Goal: Task Accomplishment & Management: Complete application form

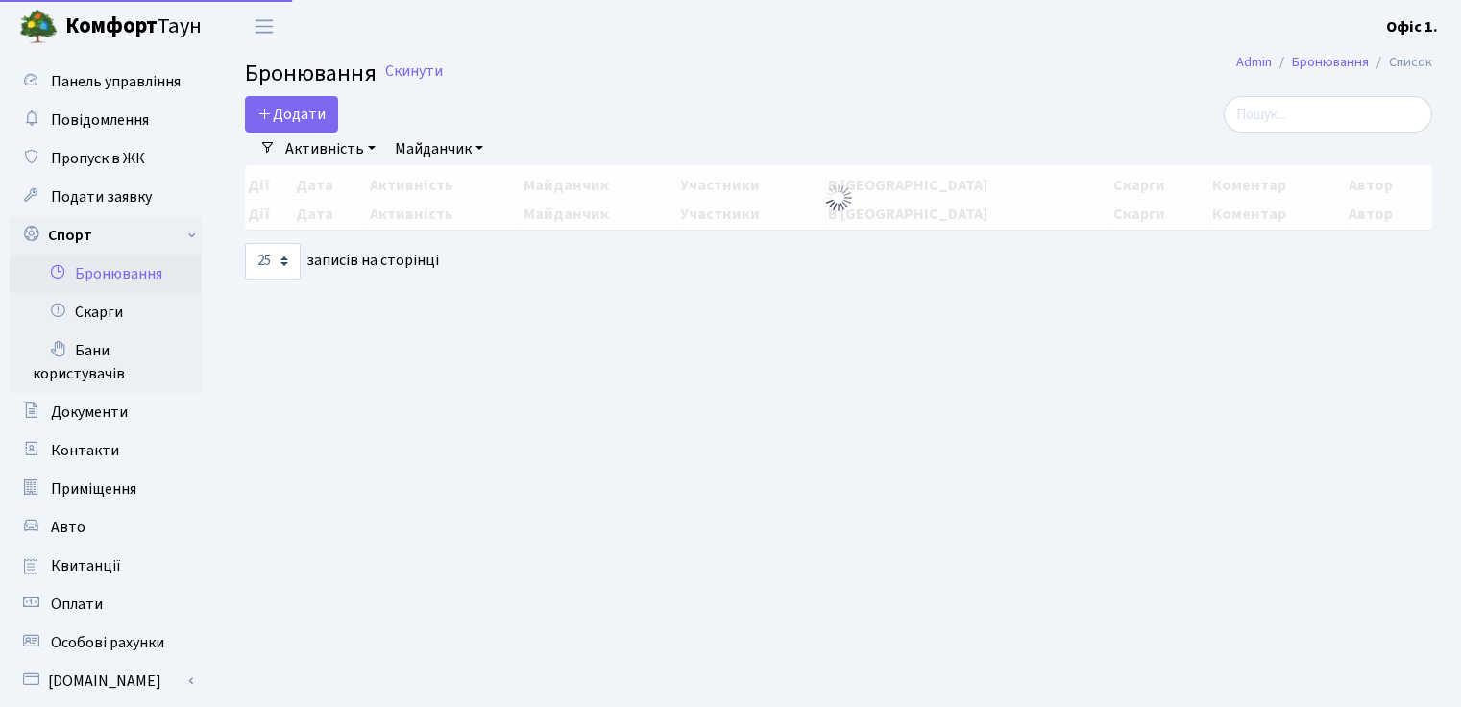
select select "25"
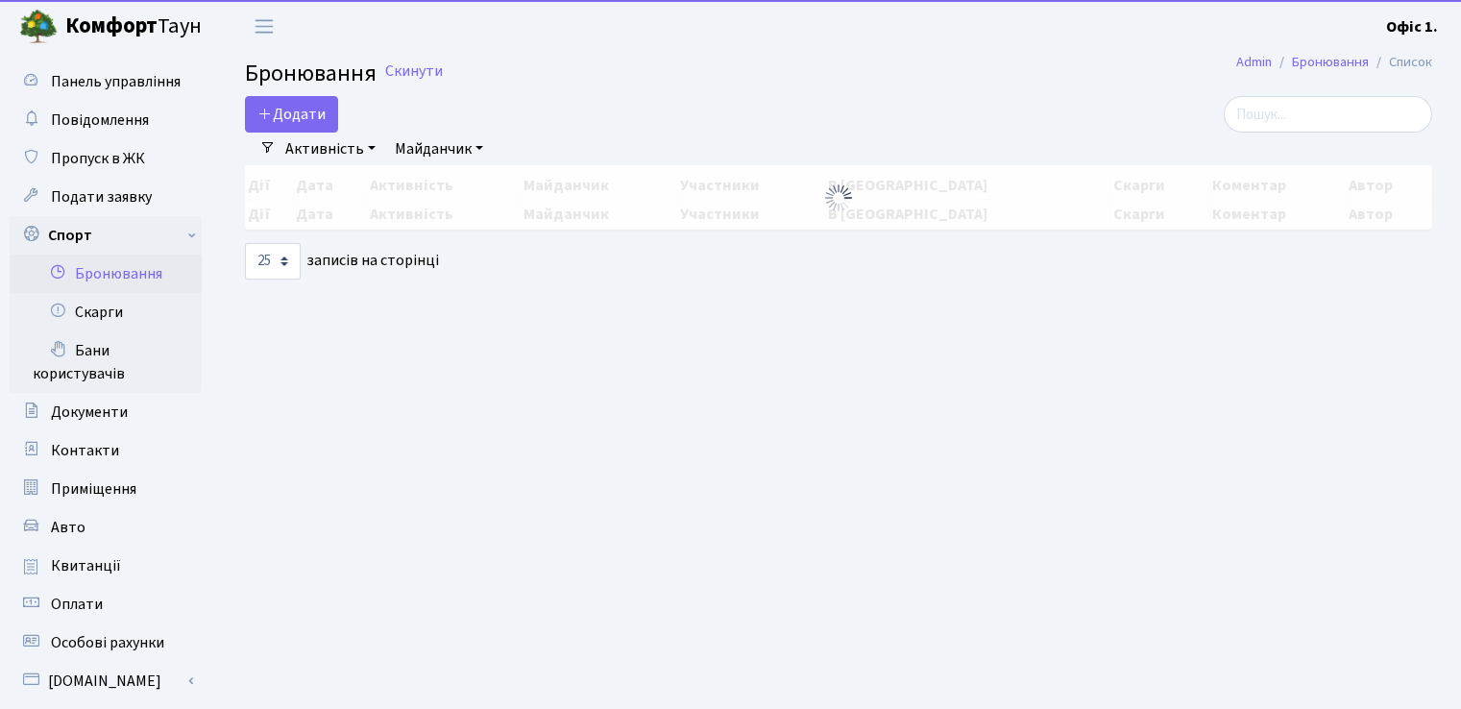
select select "25"
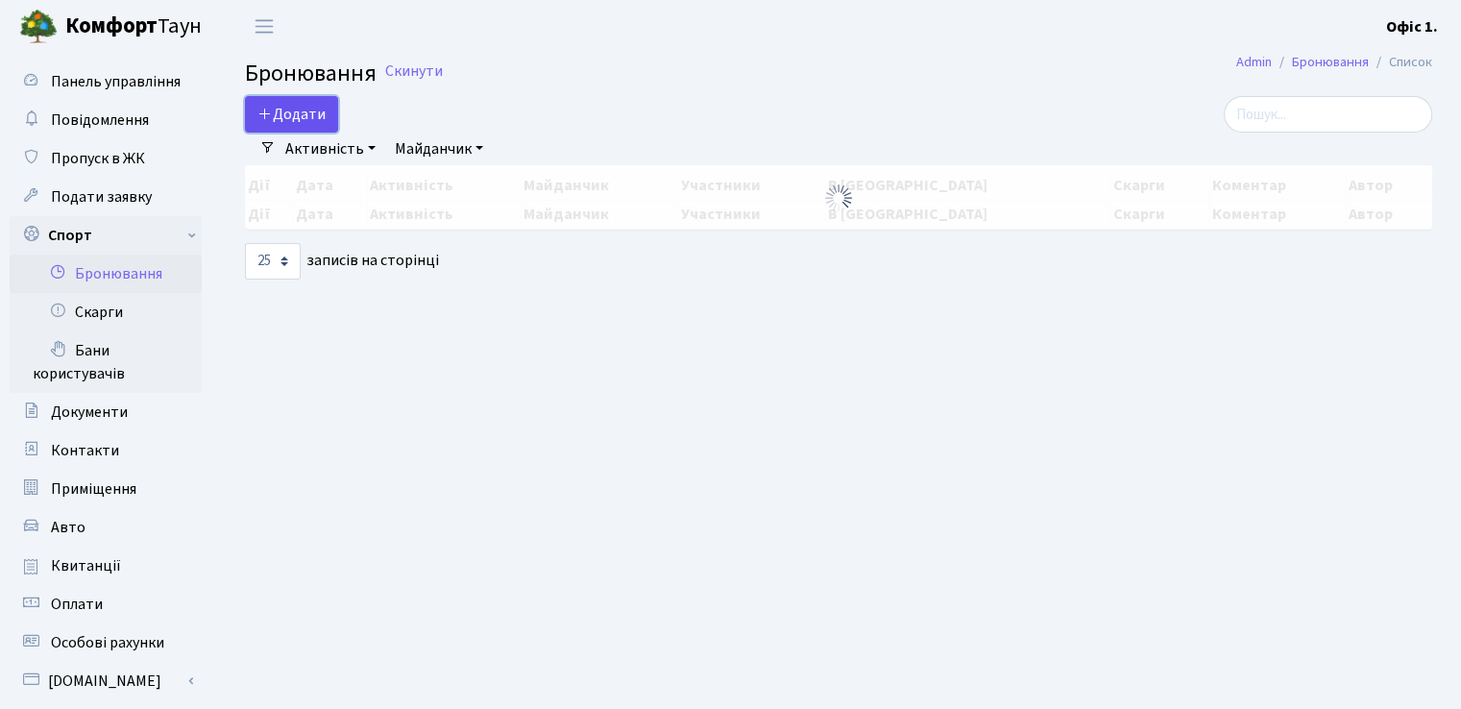
click at [292, 112] on button "Додати" at bounding box center [291, 114] width 93 height 37
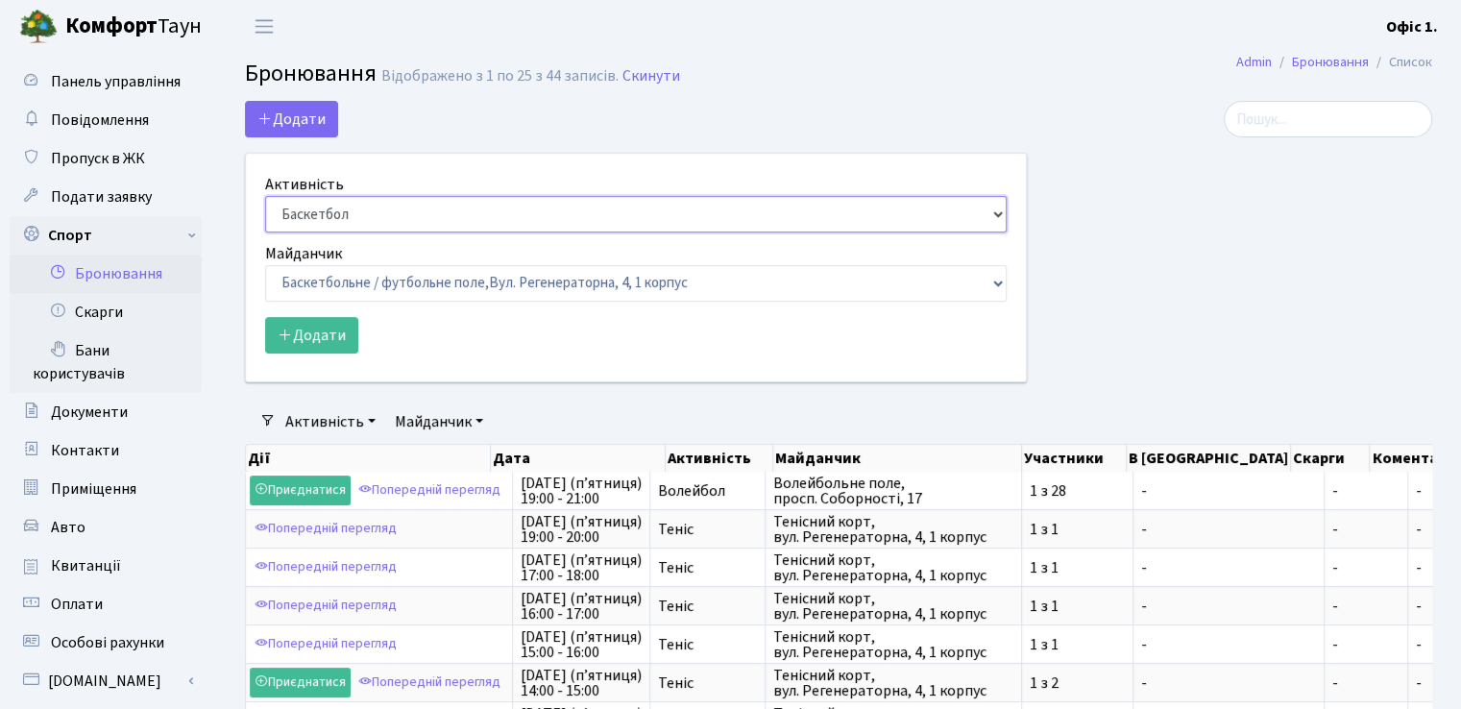
click at [619, 225] on select "Баскетбол Волейбол Йога Катання на роликах Настільний теніс Теніс Футбол Фітнес" at bounding box center [636, 214] width 742 height 37
select select "1"
click at [265, 196] on select "Баскетбол Волейбол Йога Катання на роликах Настільний теніс Теніс Футбол Фітнес" at bounding box center [636, 214] width 742 height 37
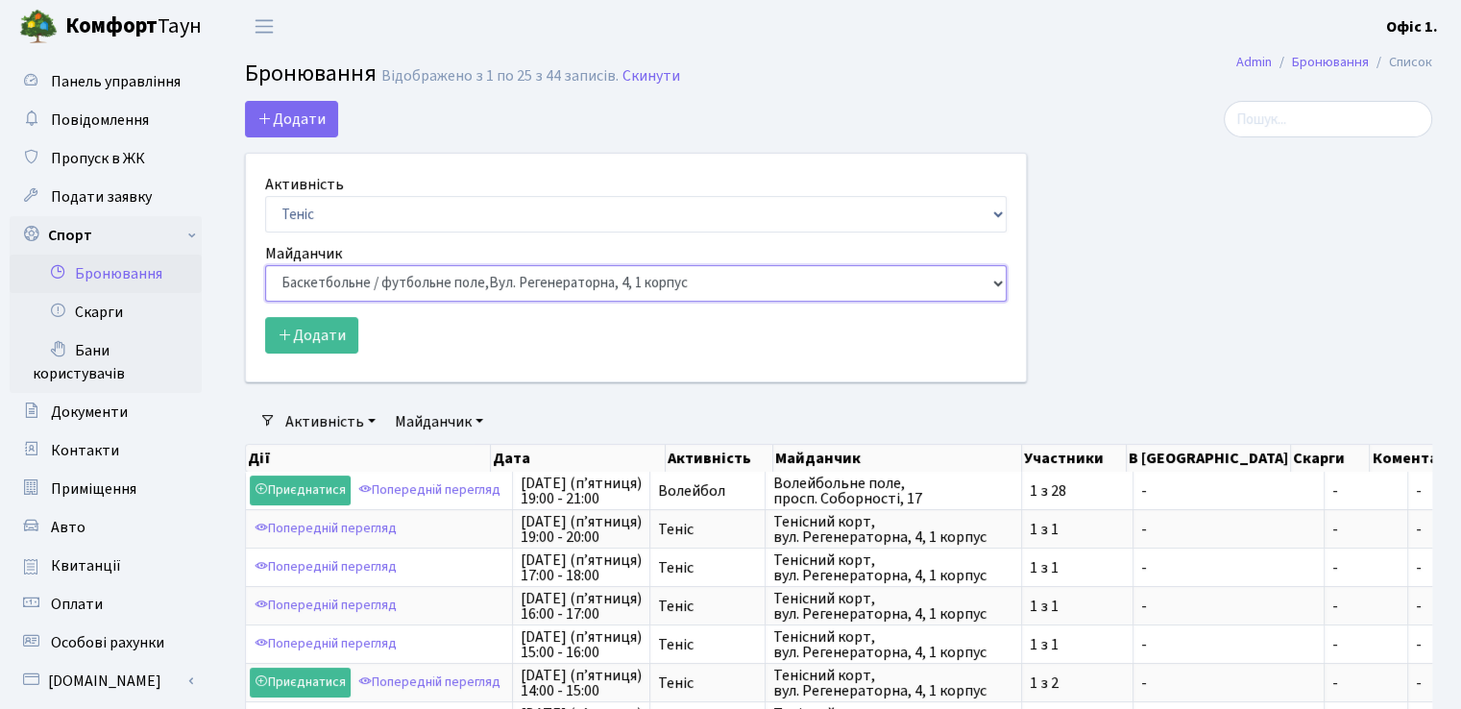
click at [407, 285] on select "Баскетбольне / футбольне поле, Вул. Регенераторна, 4, 1 корпус Баскетбольне пол…" at bounding box center [636, 283] width 742 height 37
select select "1"
click at [265, 265] on select "Баскетбольне / футбольне поле, Вул. Регенераторна, 4, 1 корпус Баскетбольне пол…" at bounding box center [636, 283] width 742 height 37
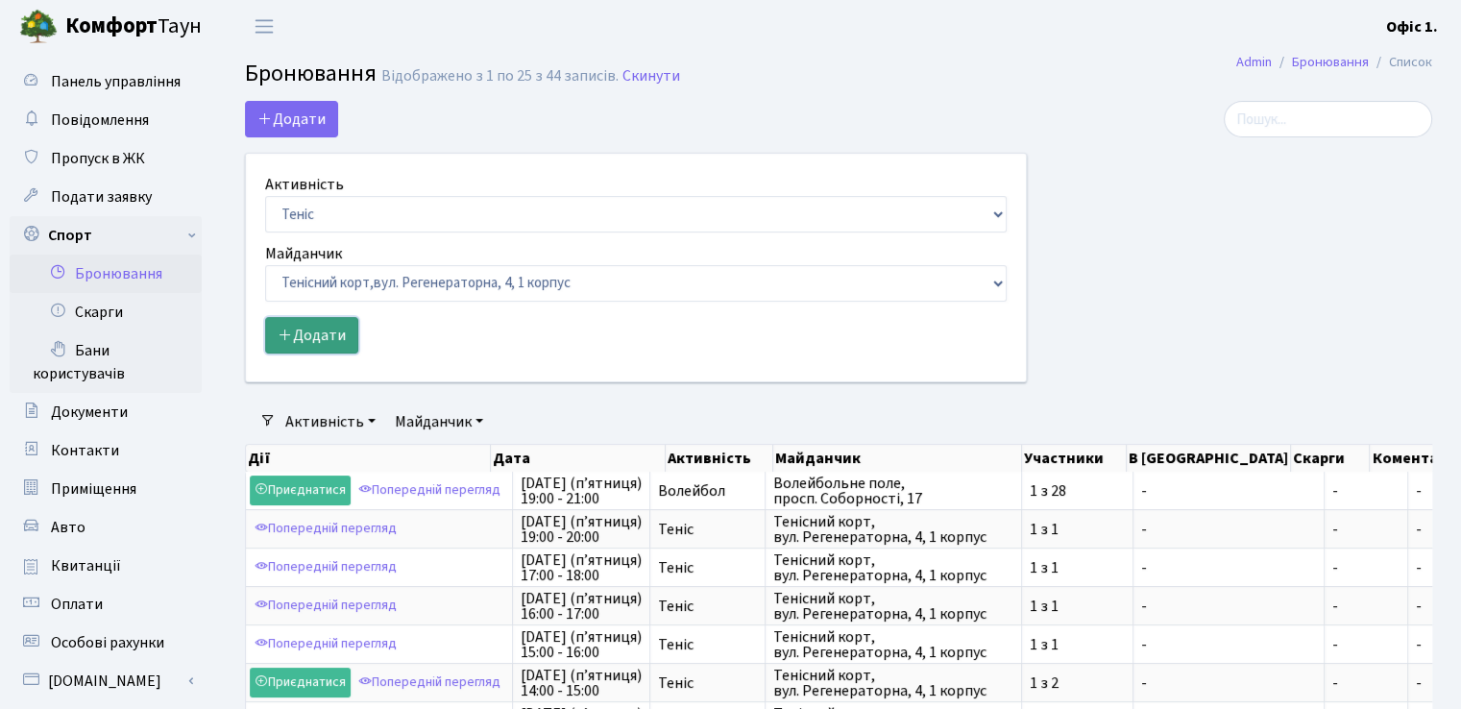
click at [308, 328] on button "Додати" at bounding box center [311, 335] width 93 height 37
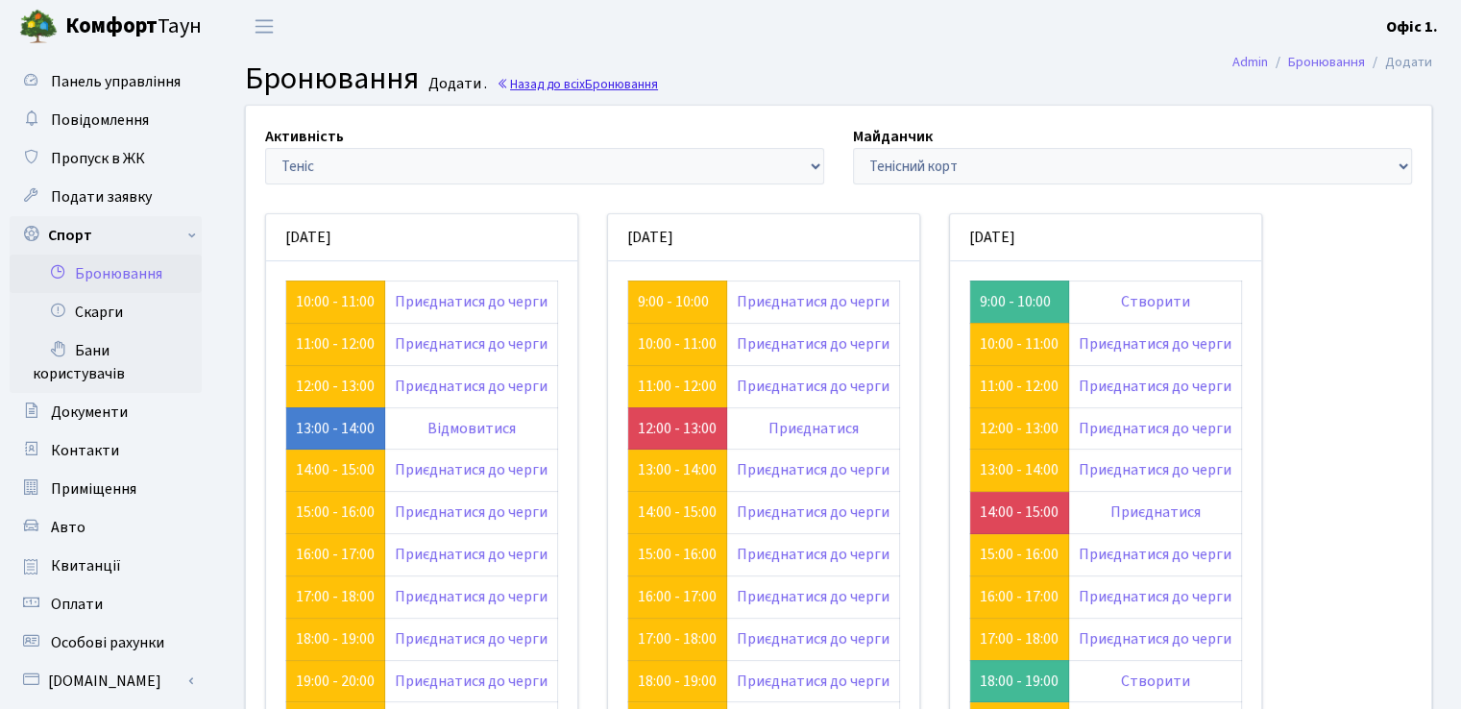
click at [547, 88] on link "Назад до всіх Бронювання" at bounding box center [577, 84] width 161 height 18
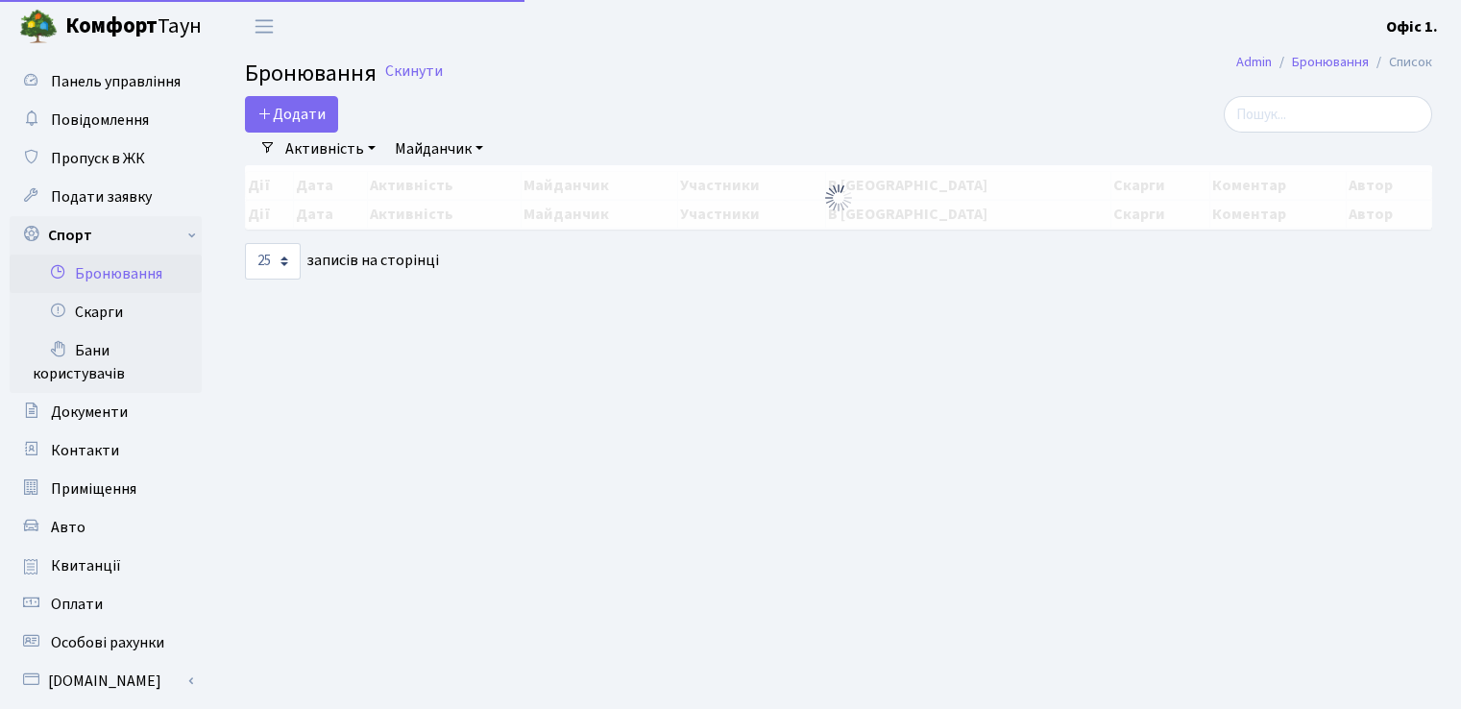
select select "25"
click at [286, 106] on button "Додати" at bounding box center [291, 114] width 93 height 37
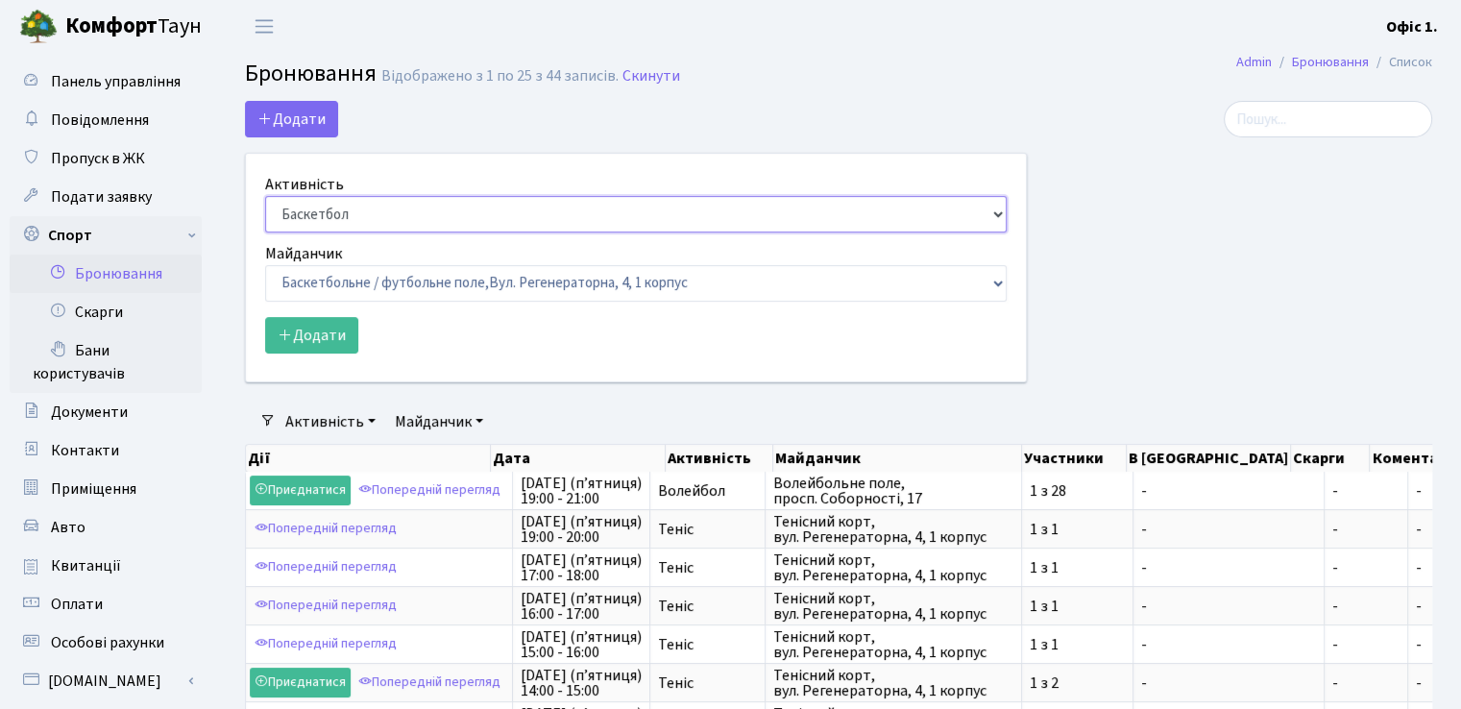
click at [415, 209] on select "Баскетбол Волейбол Йога Катання на роликах Настільний теніс Теніс Футбол Фітнес" at bounding box center [636, 214] width 742 height 37
select select "4"
click at [265, 196] on select "Баскетбол Волейбол Йога Катання на роликах Настільний теніс Теніс Футбол Фітнес" at bounding box center [636, 214] width 742 height 37
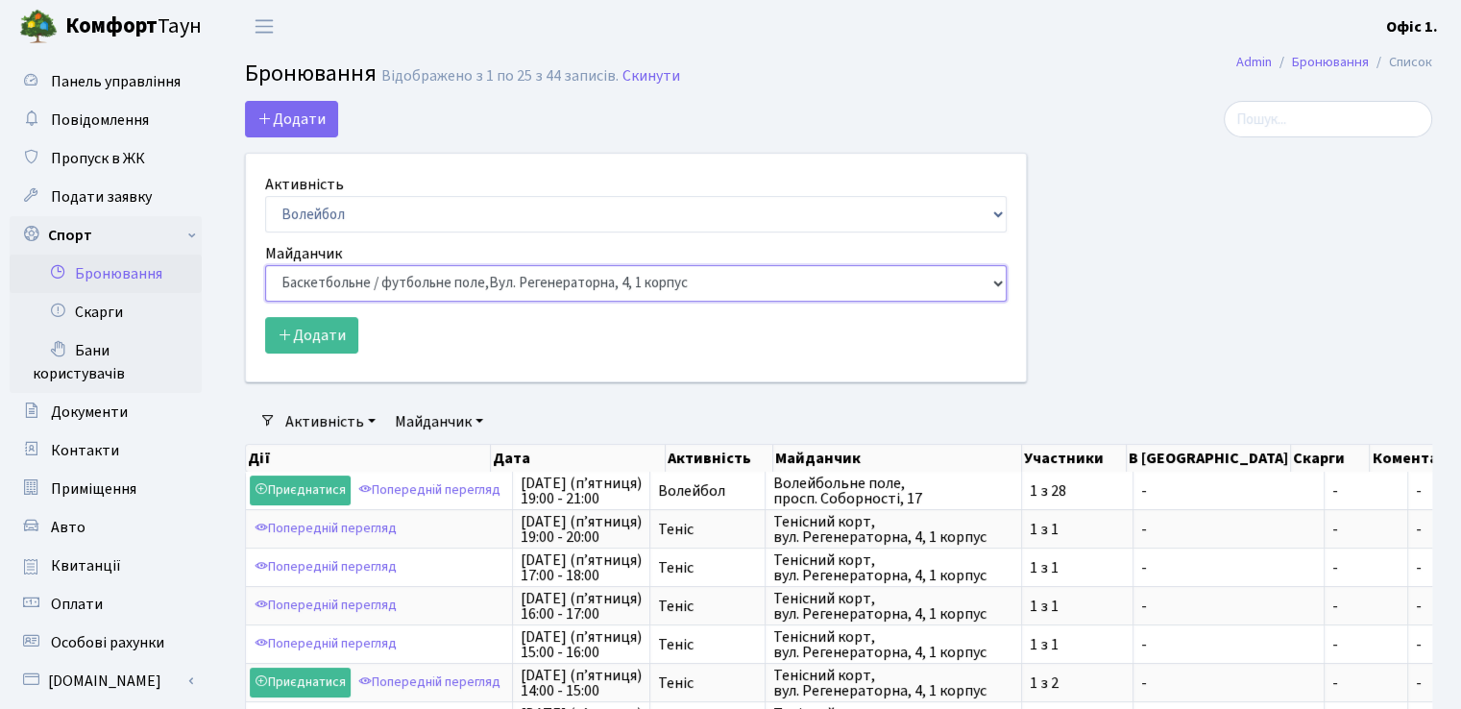
click at [415, 289] on select "Баскетбольне / футбольне поле, Вул. Регенераторна, 4, 1 корпус Баскетбольне пол…" at bounding box center [636, 283] width 742 height 37
select select "4"
click at [265, 265] on select "Баскетбольне / футбольне поле, Вул. Регенераторна, 4, 1 корпус Баскетбольне пол…" at bounding box center [636, 283] width 742 height 37
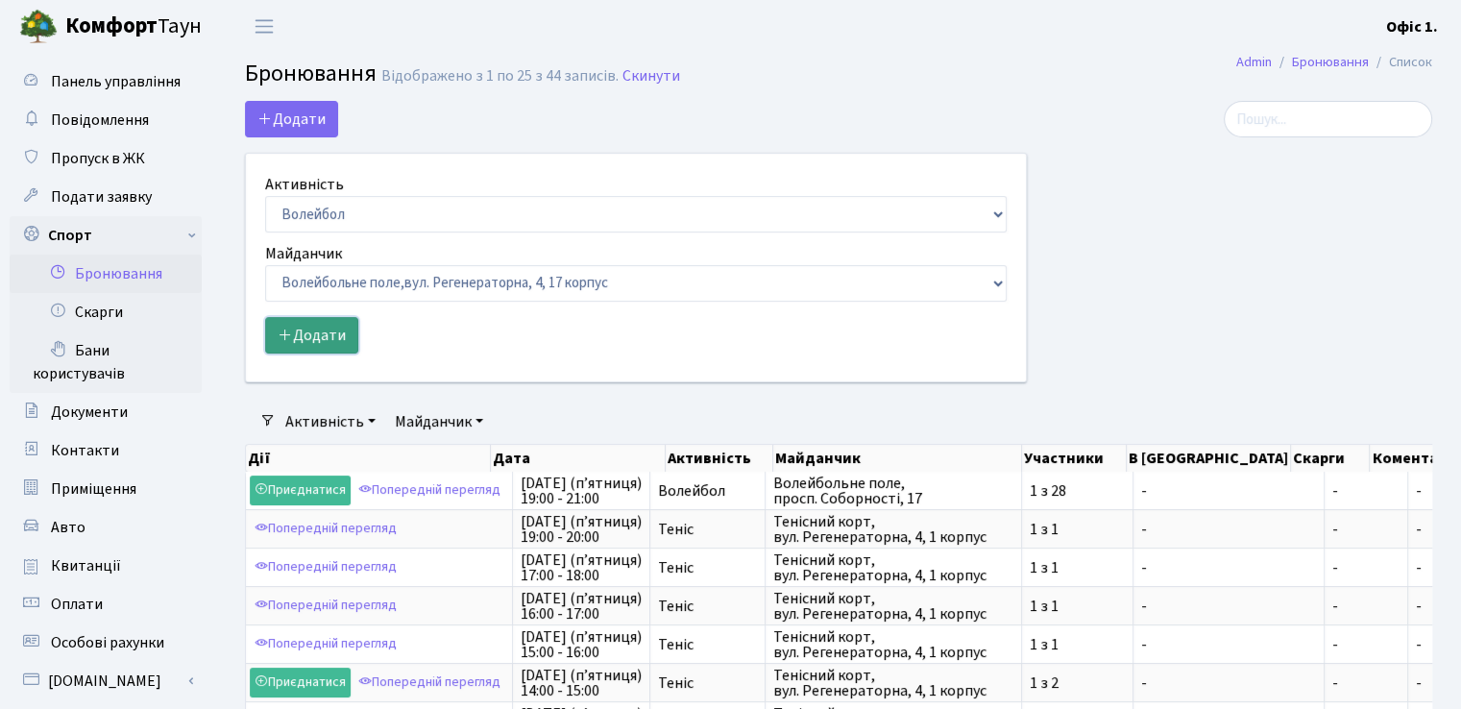
click at [315, 335] on button "Додати" at bounding box center [311, 335] width 93 height 37
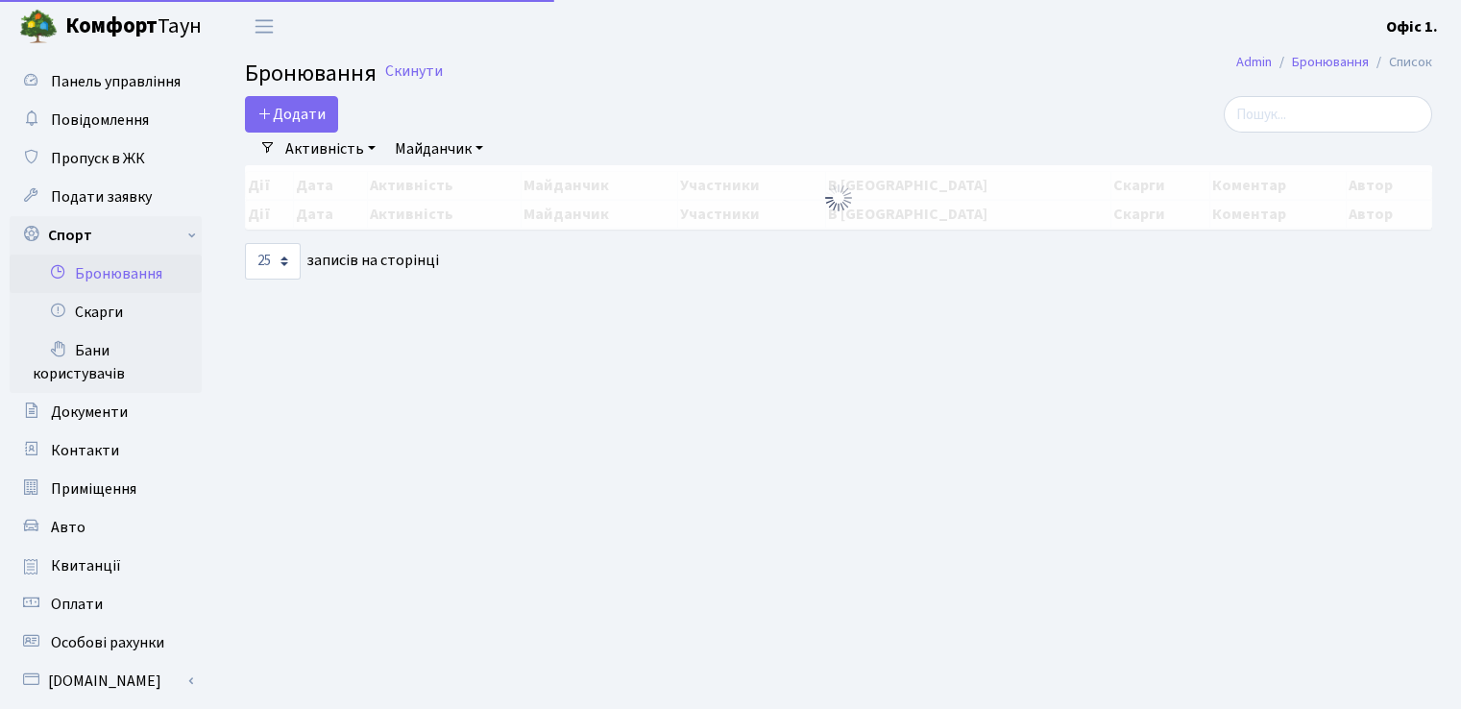
select select "4"
select select "25"
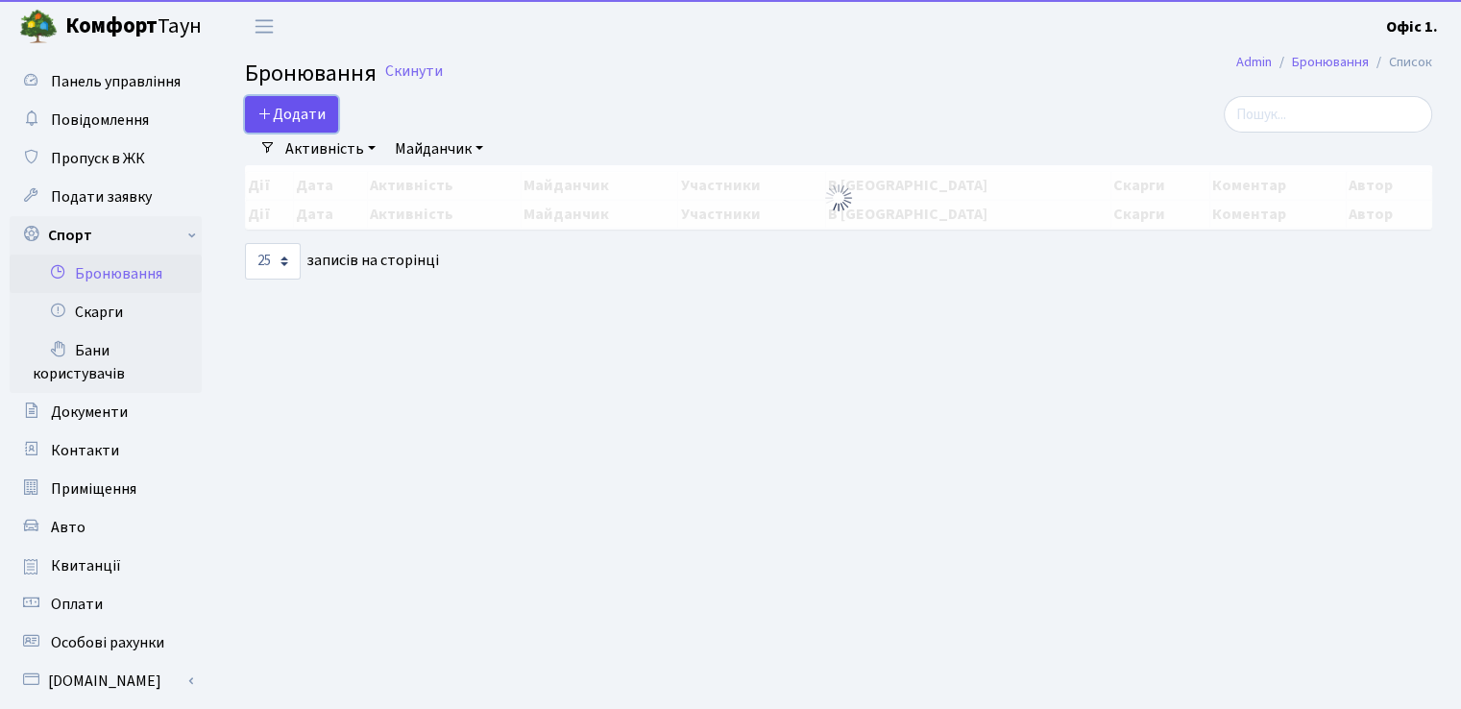
click at [297, 116] on button "Додати" at bounding box center [291, 114] width 93 height 37
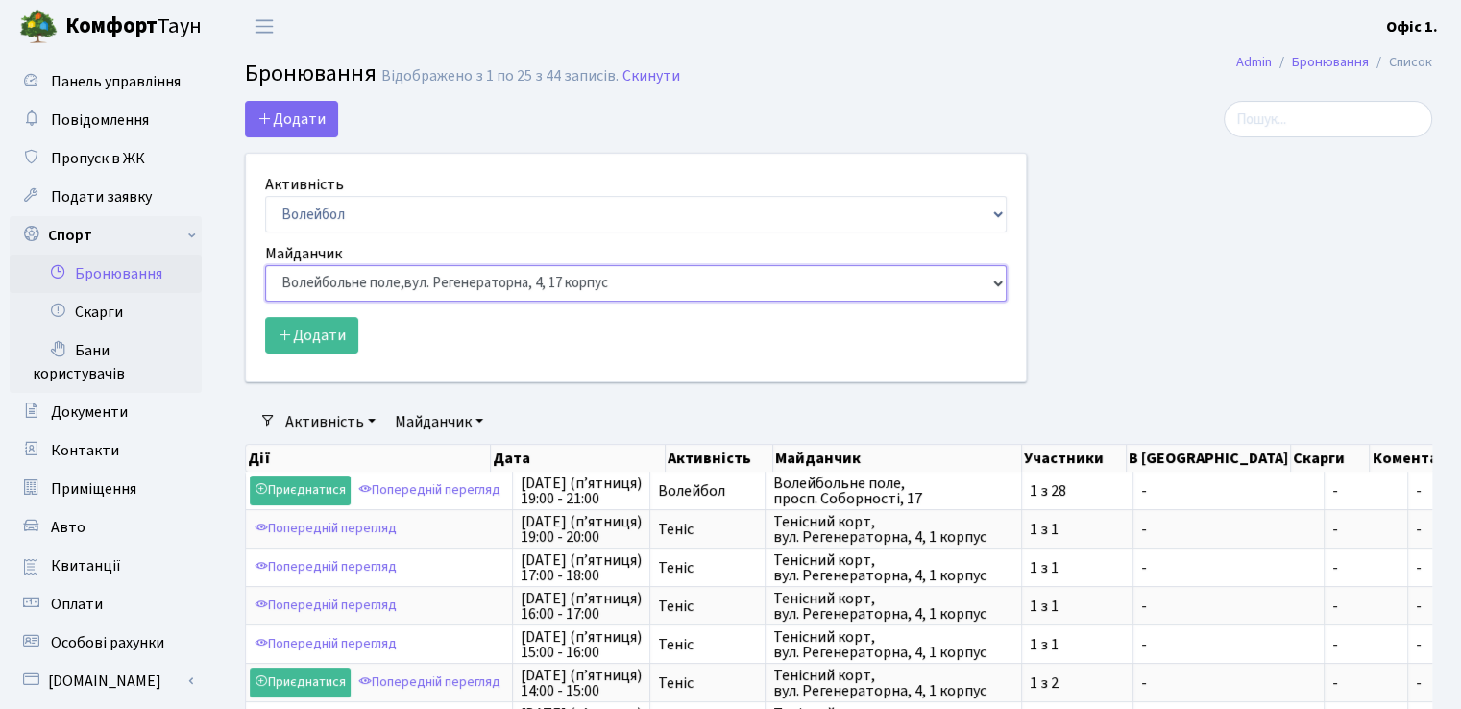
click at [564, 290] on select "Баскетбольне / футбольне поле, Вул. Регенераторна, 4, 1 корпус Баскетбольне пол…" at bounding box center [636, 283] width 742 height 37
select select "5"
click at [265, 265] on select "Баскетбольне / футбольне поле, Вул. Регенераторна, 4, 1 корпус Баскетбольне пол…" at bounding box center [636, 283] width 742 height 37
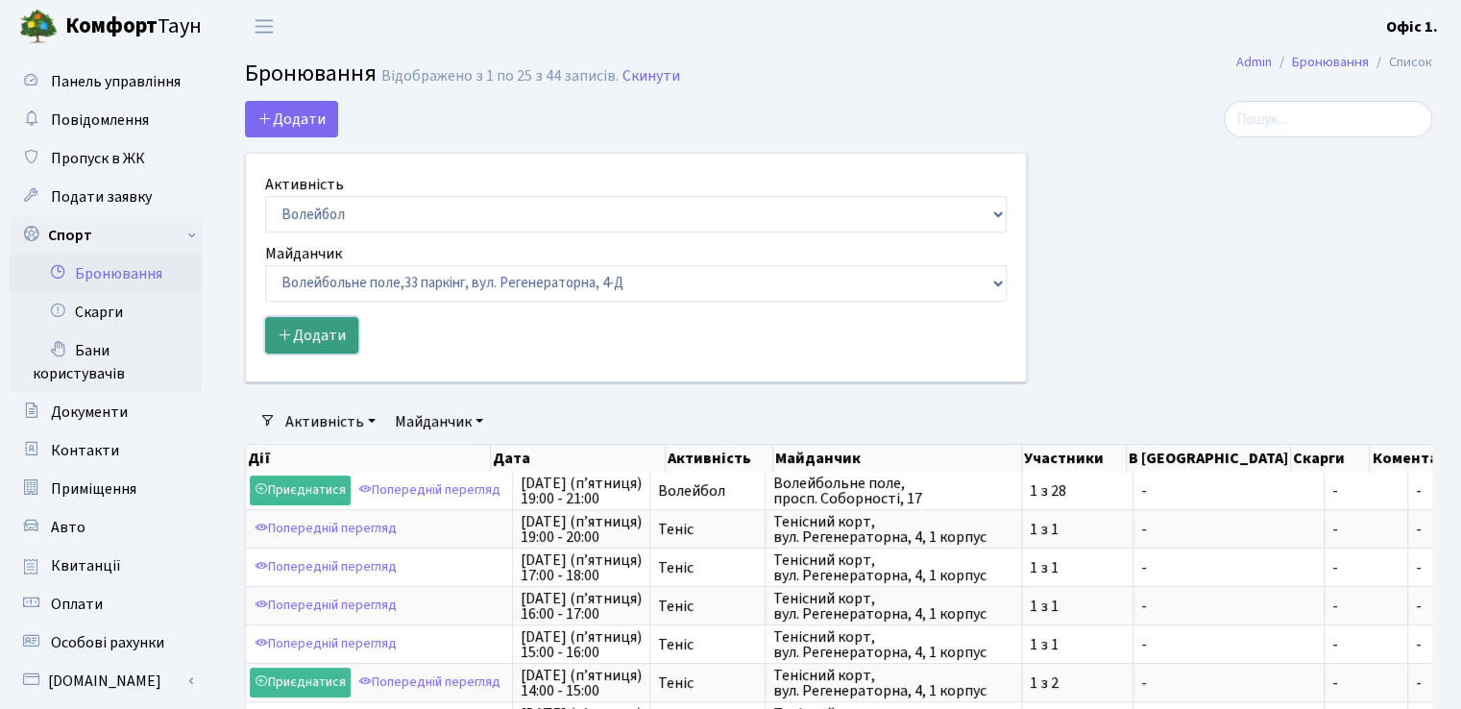
click at [323, 340] on button "Додати" at bounding box center [311, 335] width 93 height 37
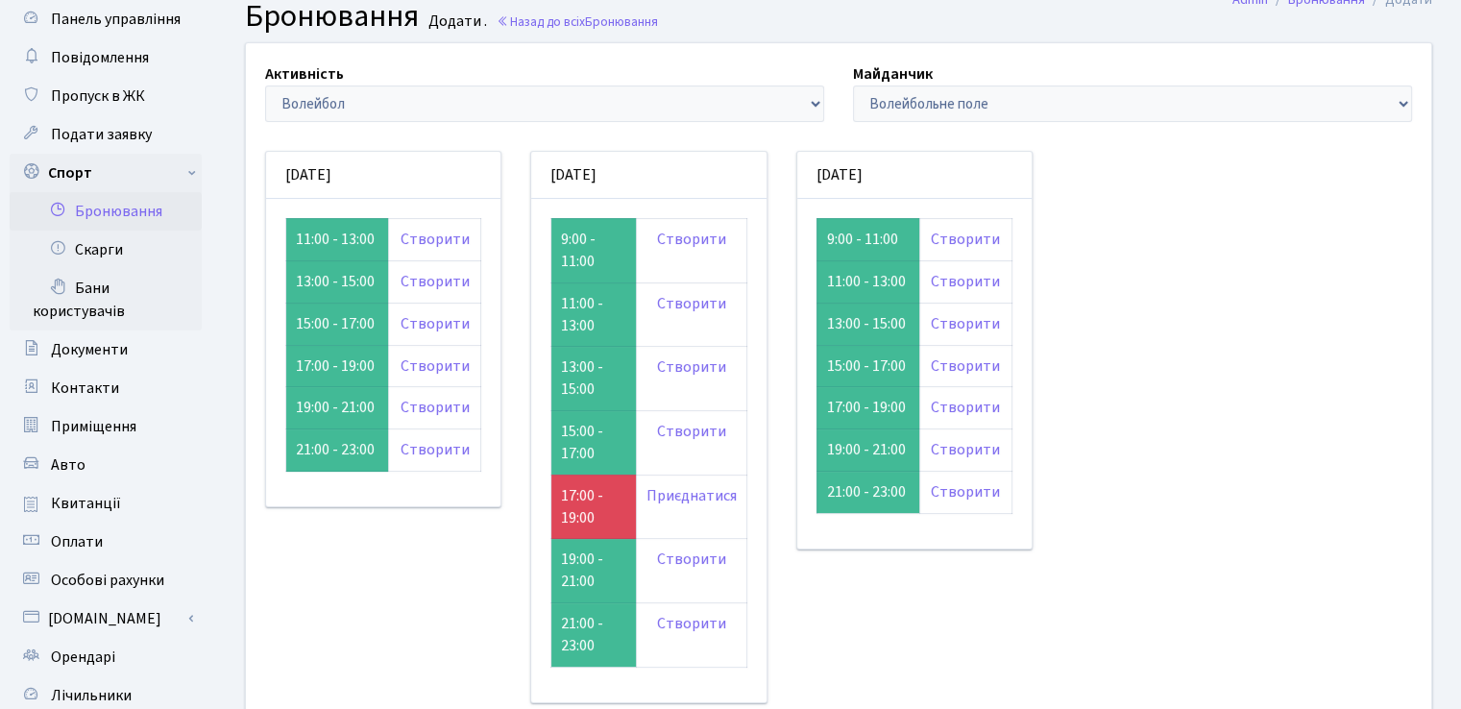
scroll to position [96, 0]
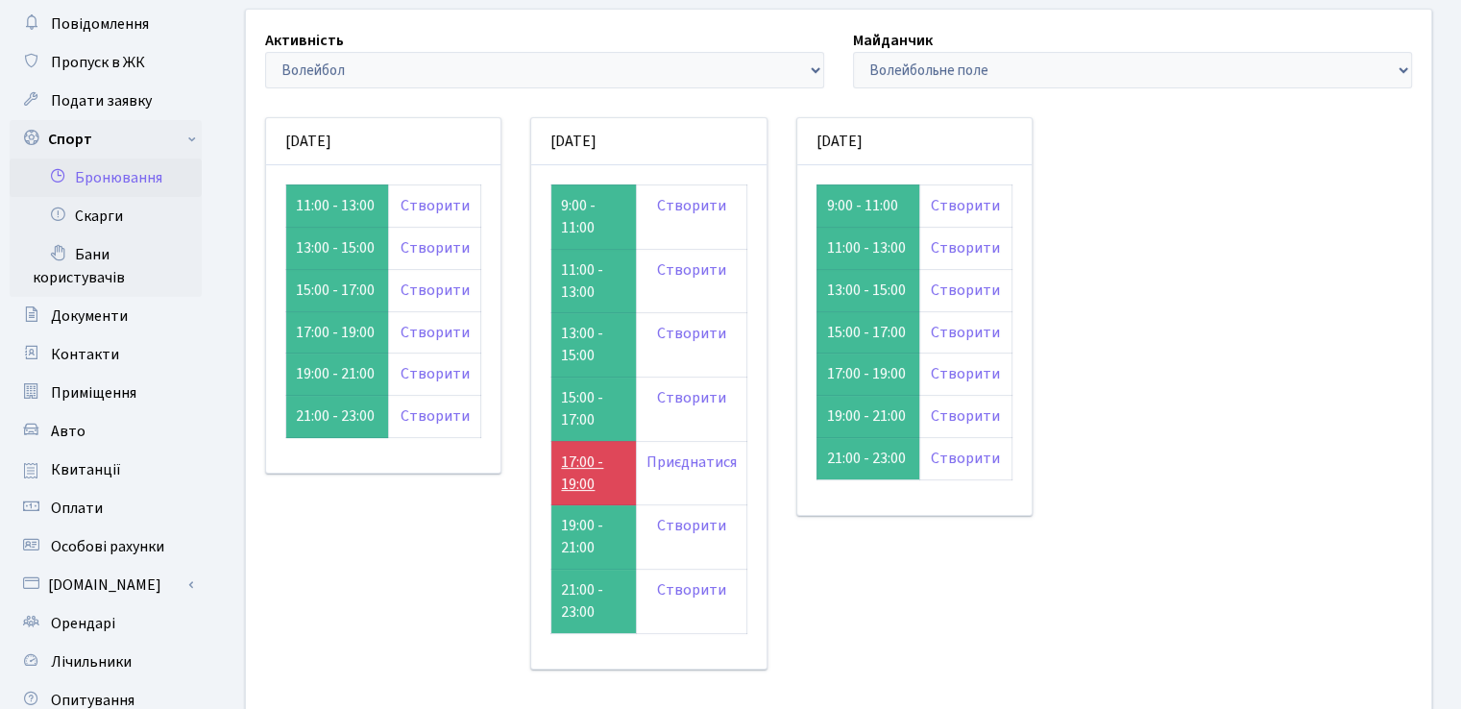
click at [576, 470] on link "17:00 - 19:00" at bounding box center [582, 473] width 42 height 43
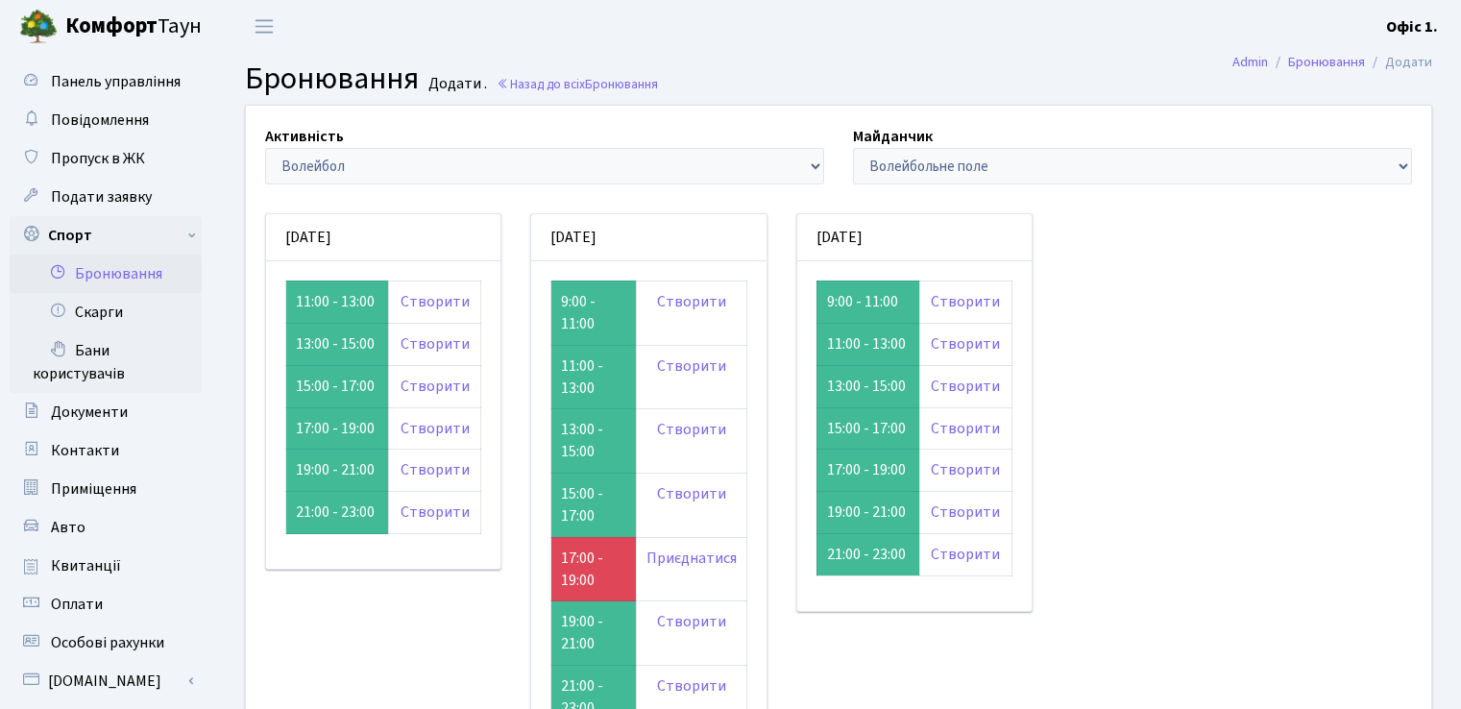
scroll to position [96, 0]
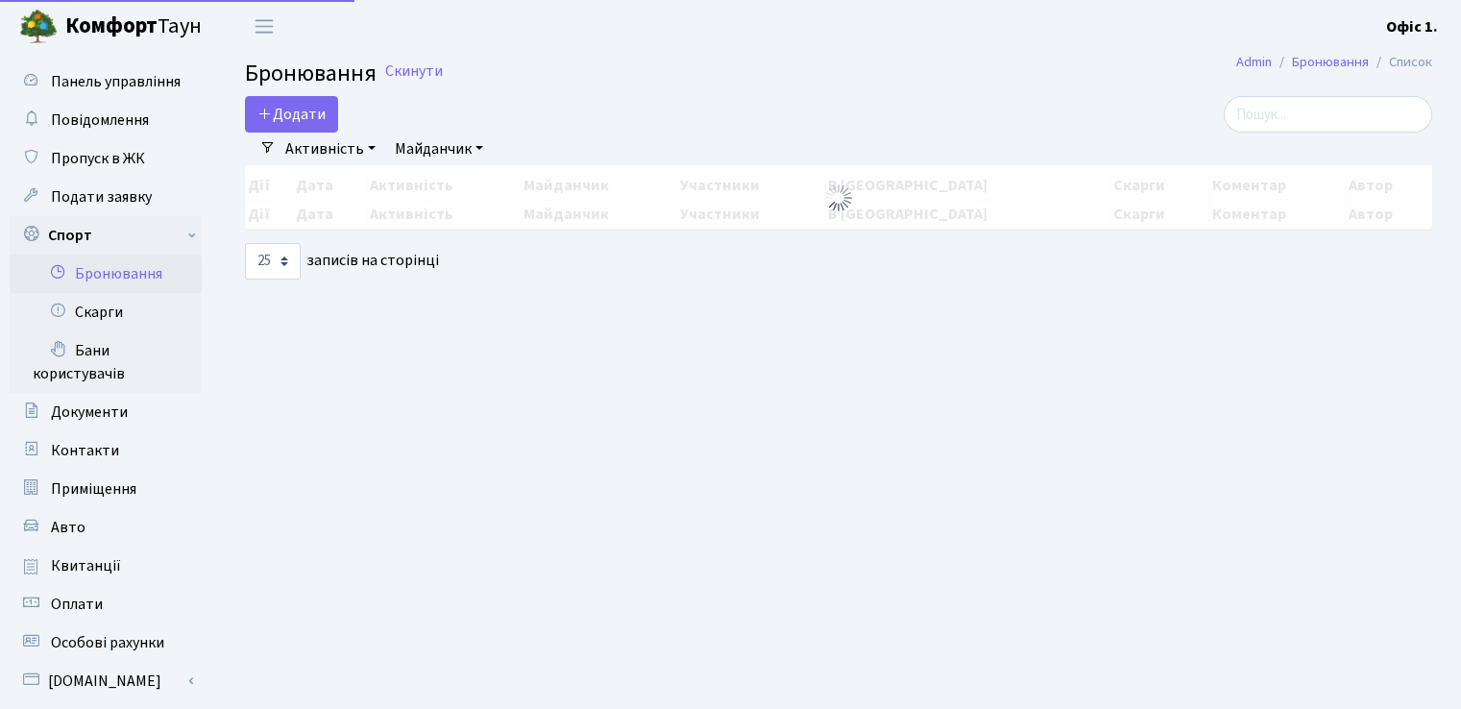
select select "4"
select select "5"
select select "25"
click at [302, 114] on button "Додати" at bounding box center [291, 114] width 93 height 37
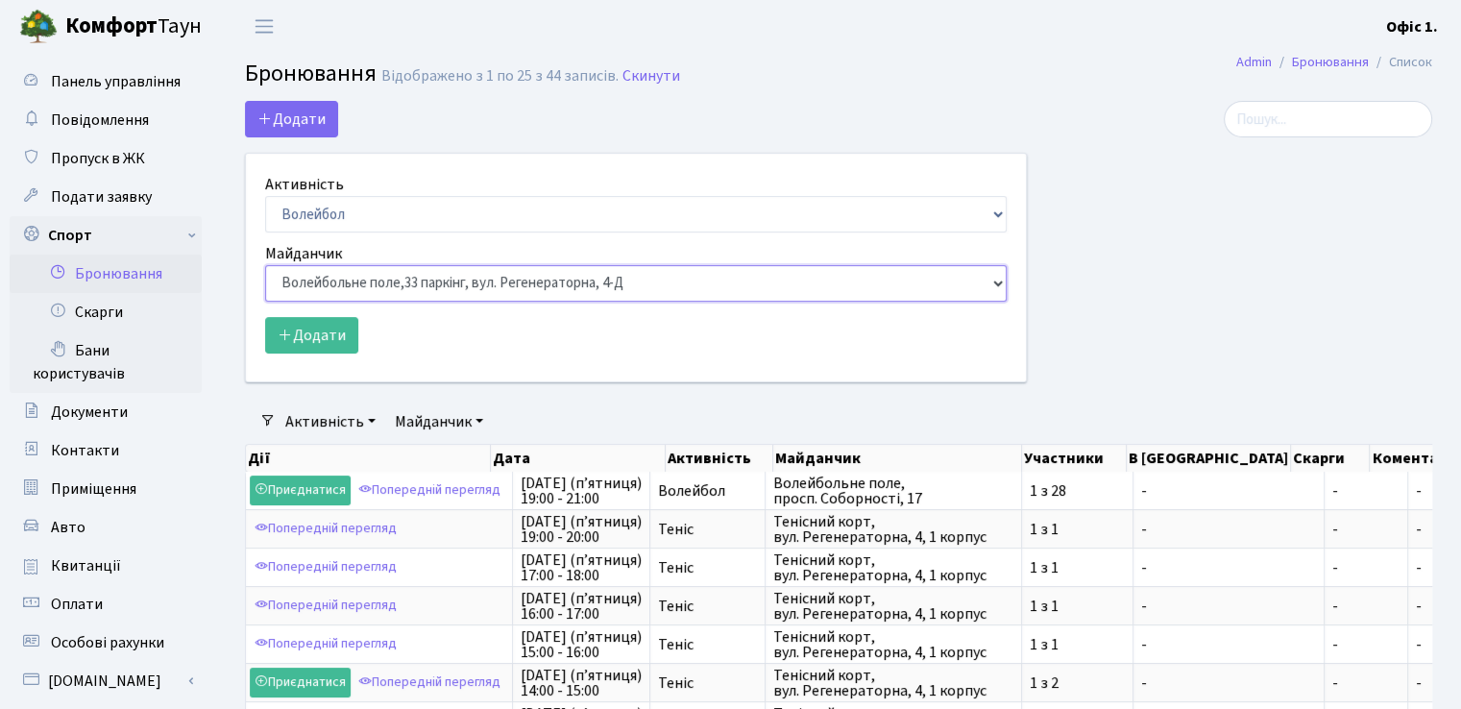
click at [502, 278] on select "Баскетбольне / футбольне поле, Вул. Регенераторна, 4, 1 корпус Баскетбольне пол…" at bounding box center [636, 283] width 742 height 37
select select "8"
click at [265, 265] on select "Баскетбольне / футбольне поле, Вул. Регенераторна, 4, 1 корпус Баскетбольне пол…" at bounding box center [636, 283] width 742 height 37
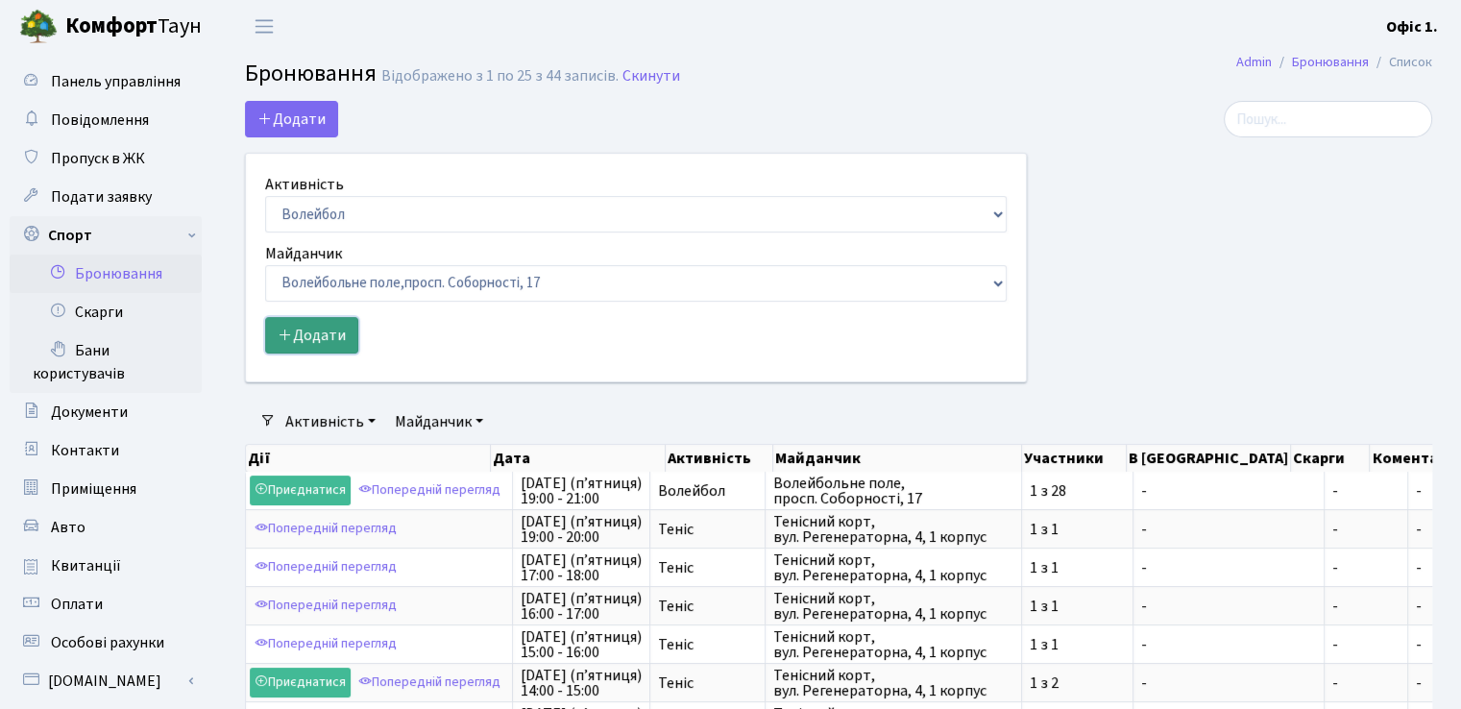
click at [314, 339] on button "Додати" at bounding box center [311, 335] width 93 height 37
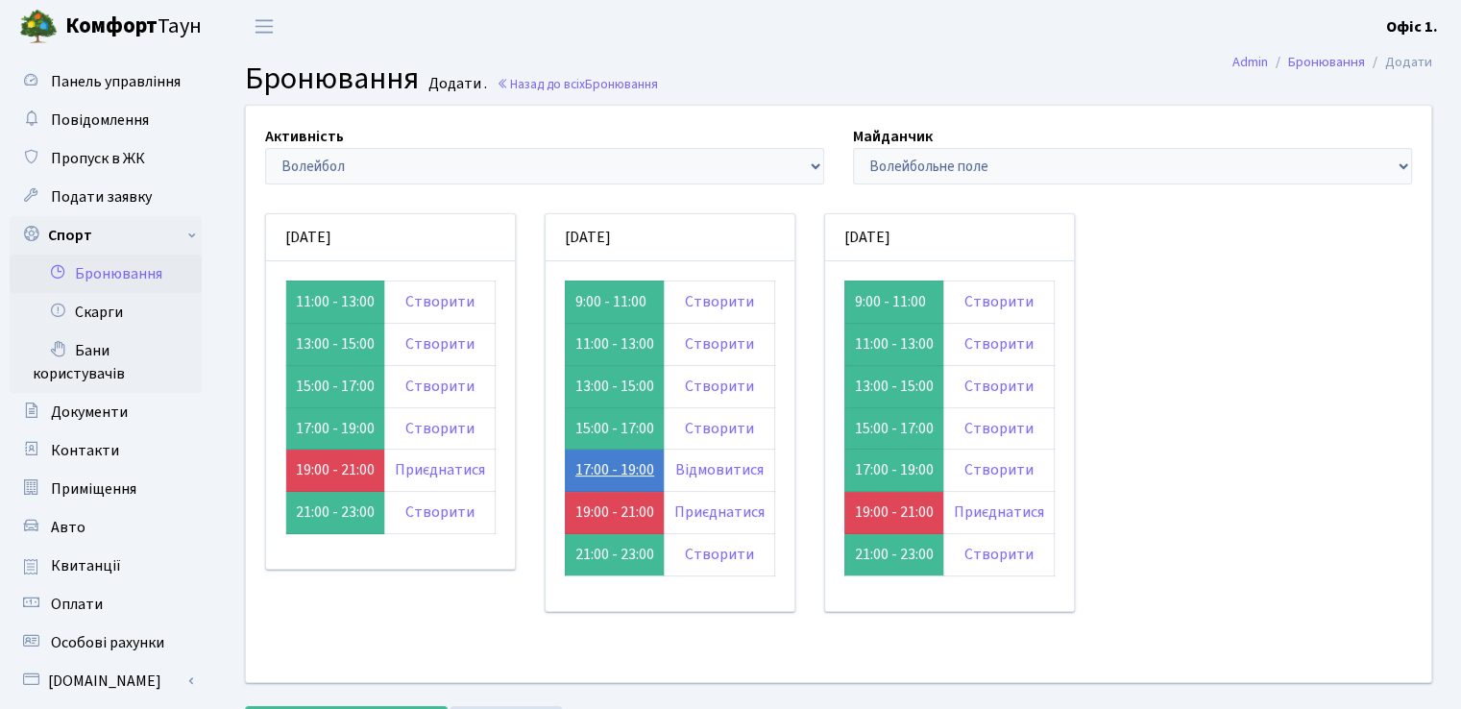
click at [595, 463] on link "17:00 - 19:00" at bounding box center [614, 469] width 79 height 21
